Goal: Check status: Check status

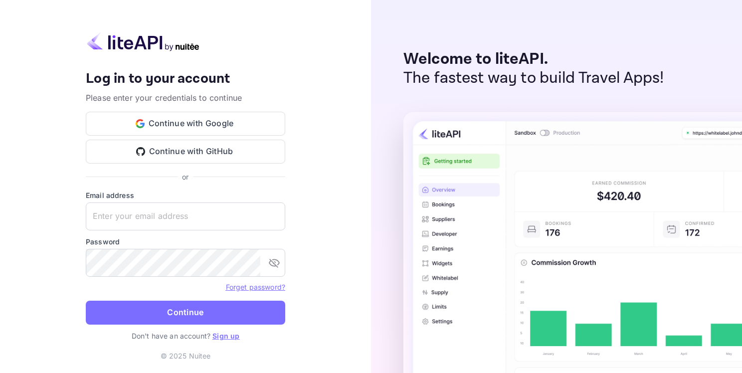
type input "[EMAIL_ADDRESS][DOMAIN_NAME]"
click at [167, 305] on button "Continue" at bounding box center [186, 313] width 200 height 24
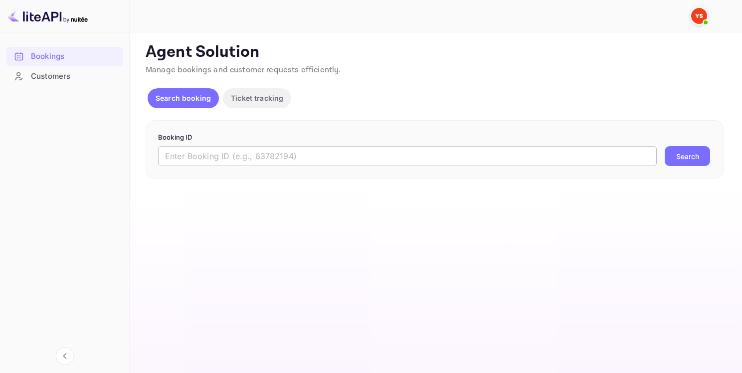
click at [282, 153] on input "text" at bounding box center [407, 156] width 499 height 20
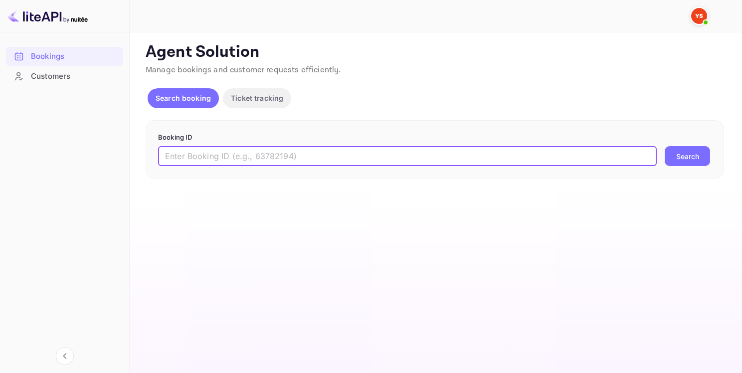
paste input "9351751"
type input "9351751"
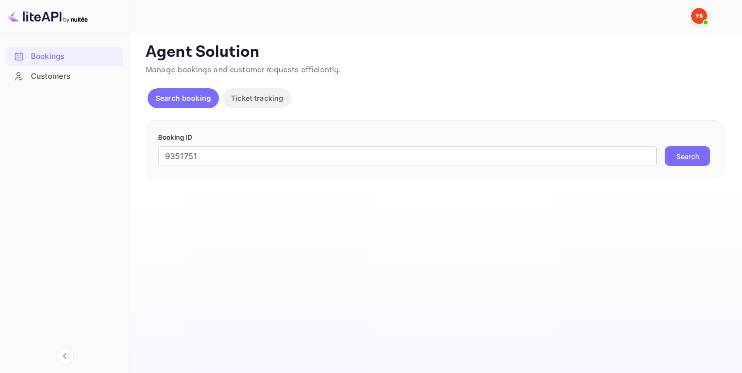
click at [703, 150] on button "Search" at bounding box center [687, 156] width 45 height 20
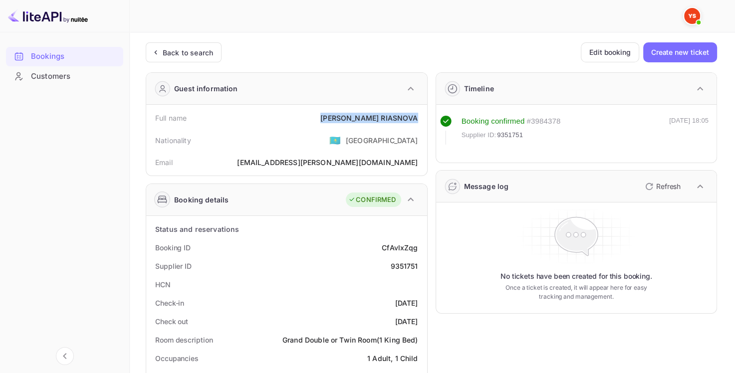
drag, startPoint x: 355, startPoint y: 118, endPoint x: 417, endPoint y: 121, distance: 61.9
click at [417, 121] on div "Full name [PERSON_NAME]" at bounding box center [286, 118] width 273 height 18
copy div "[PERSON_NAME]"
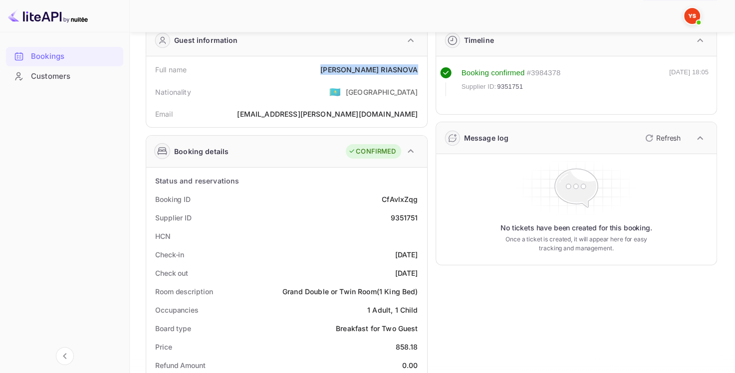
scroll to position [50, 0]
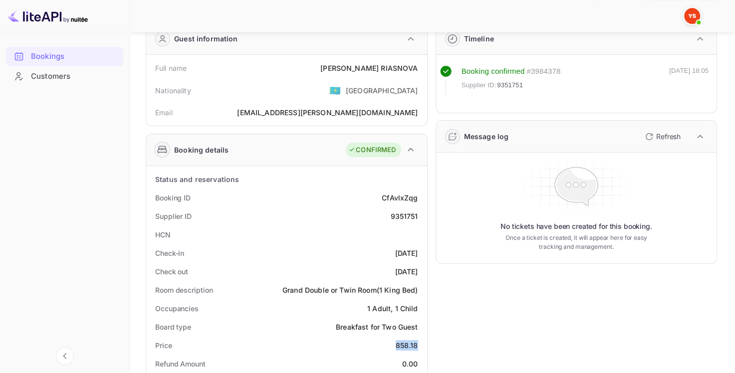
drag, startPoint x: 412, startPoint y: 341, endPoint x: 419, endPoint y: 341, distance: 7.5
click at [419, 341] on div "Price 858.18" at bounding box center [286, 345] width 273 height 18
copy div "858.18"
